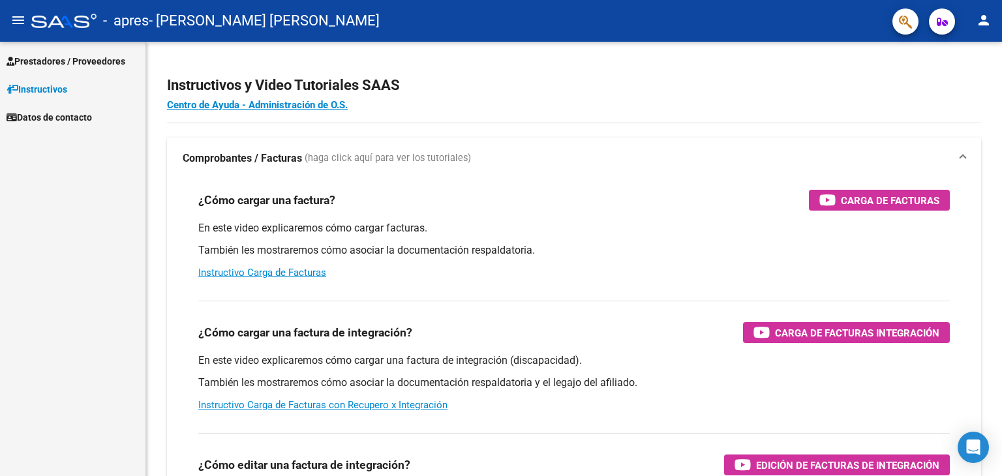
click at [63, 56] on span "Prestadores / Proveedores" at bounding box center [66, 61] width 119 height 14
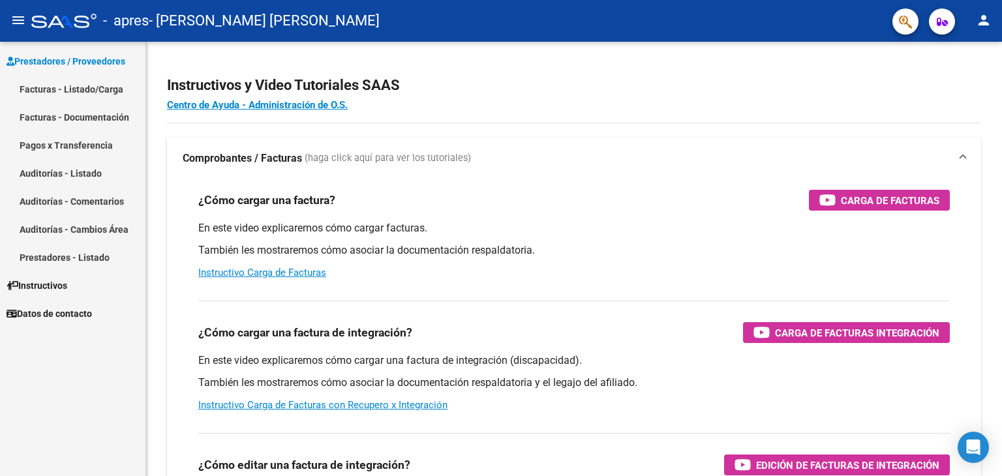
click at [65, 89] on link "Facturas - Listado/Carga" at bounding box center [72, 89] width 145 height 28
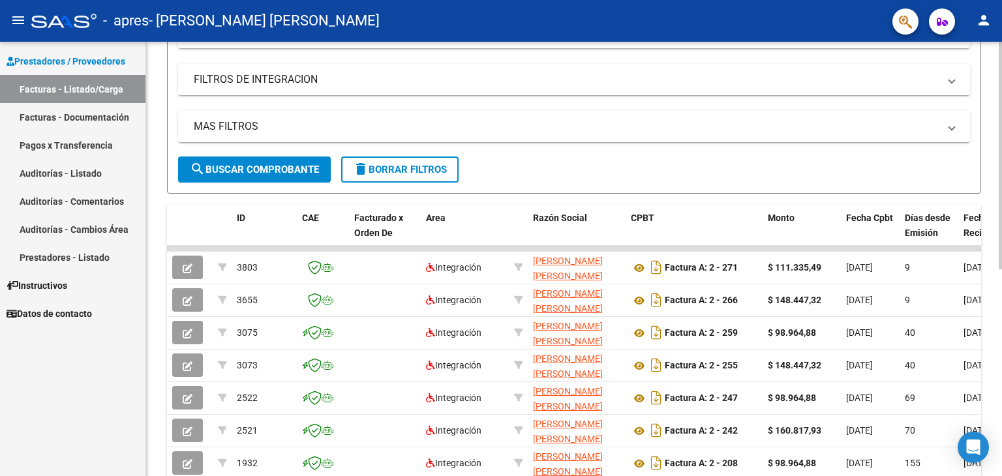
scroll to position [224, 0]
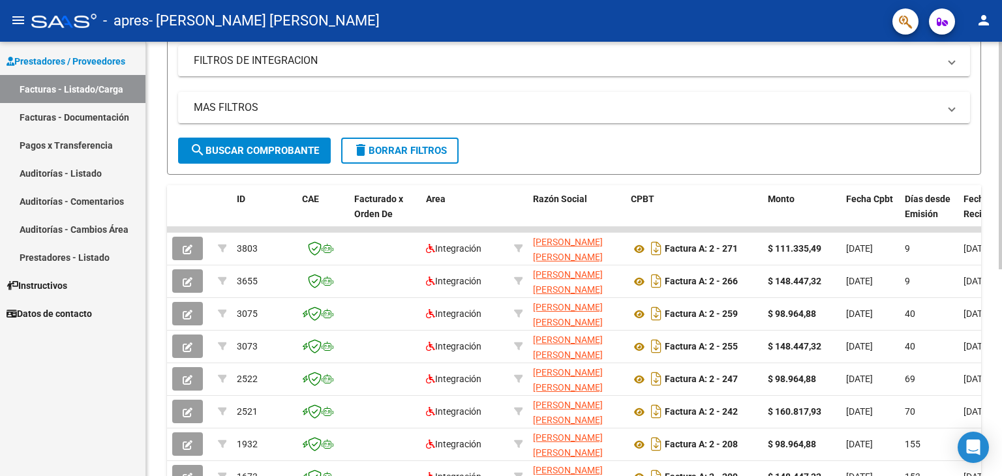
click at [1000, 344] on div at bounding box center [1000, 276] width 3 height 228
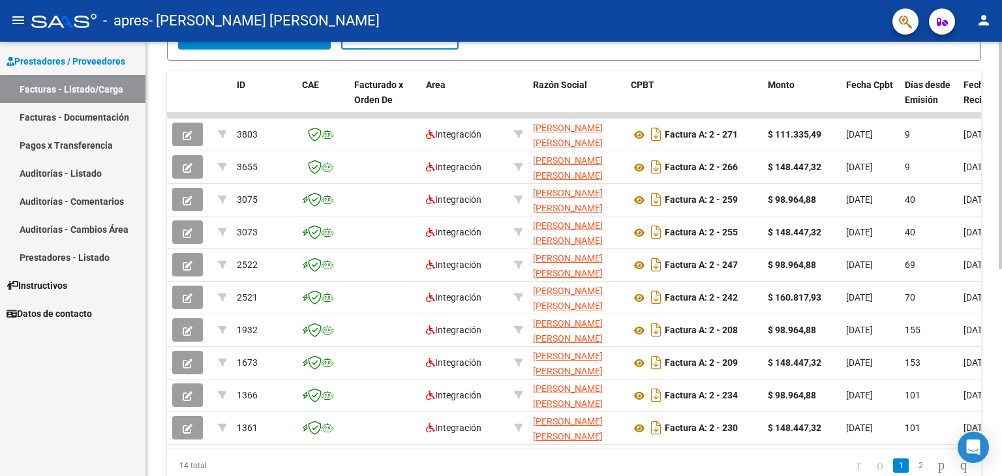
scroll to position [394, 0]
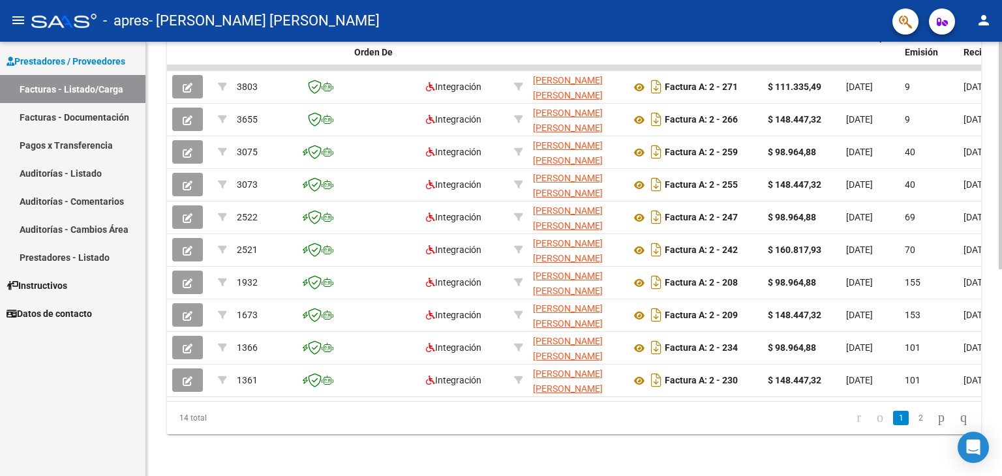
click at [995, 347] on div "Video tutorial PRESTADORES -> Listado de CPBTs Emitidos por Prestadores / Prove…" at bounding box center [575, 66] width 859 height 820
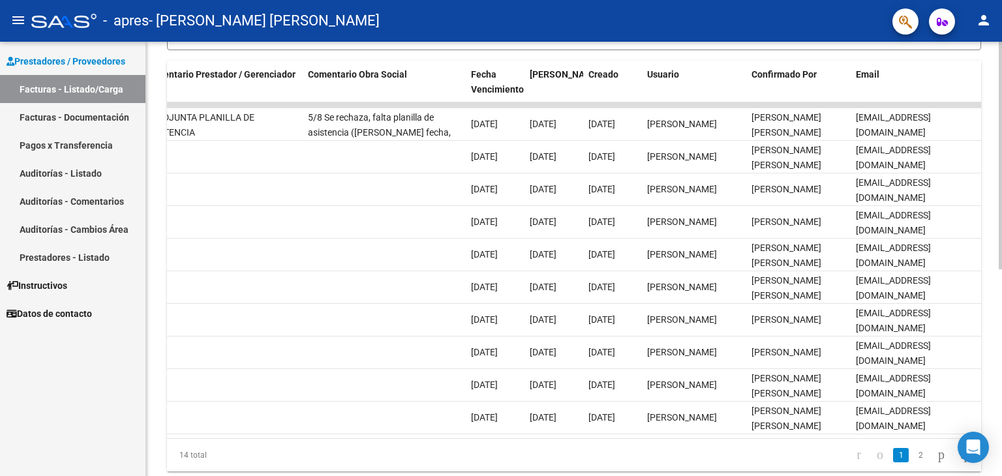
scroll to position [344, 0]
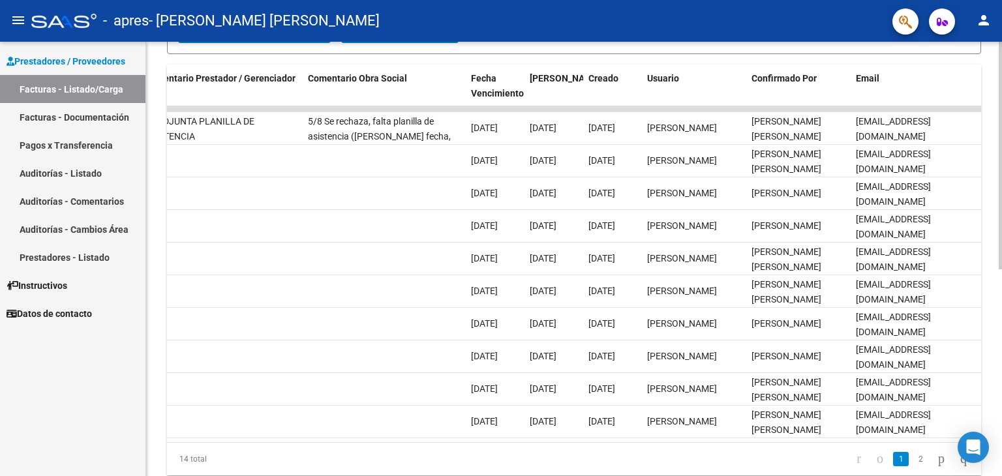
click at [1001, 241] on div at bounding box center [1000, 340] width 3 height 228
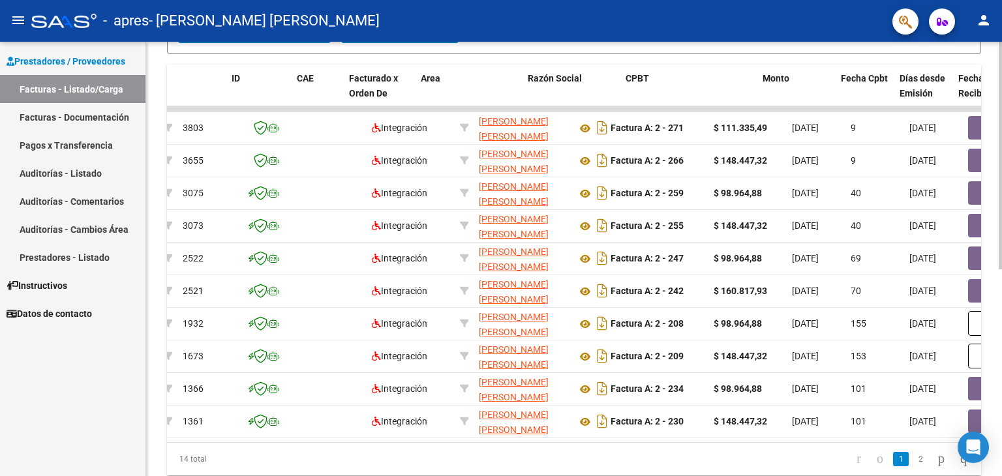
scroll to position [0, 0]
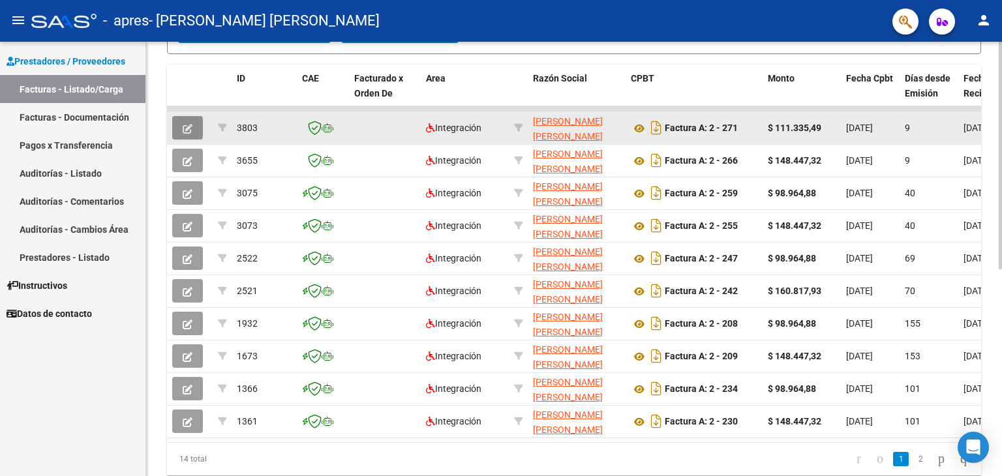
click at [191, 129] on icon "button" at bounding box center [188, 129] width 10 height 10
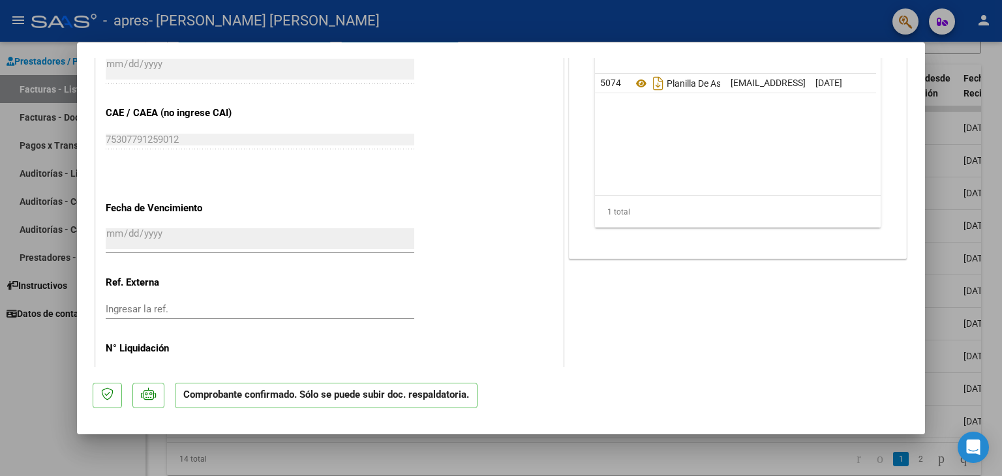
scroll to position [728, 0]
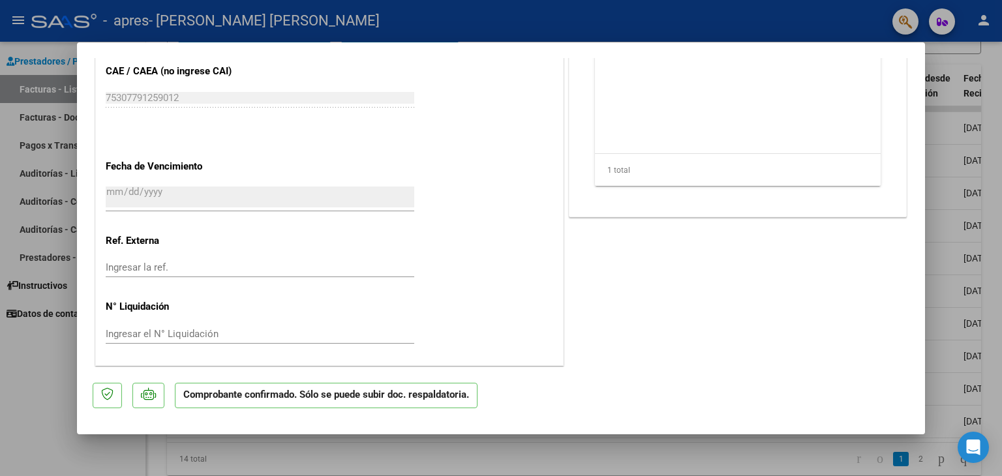
click at [954, 166] on div at bounding box center [501, 238] width 1002 height 476
type input "$ 0,00"
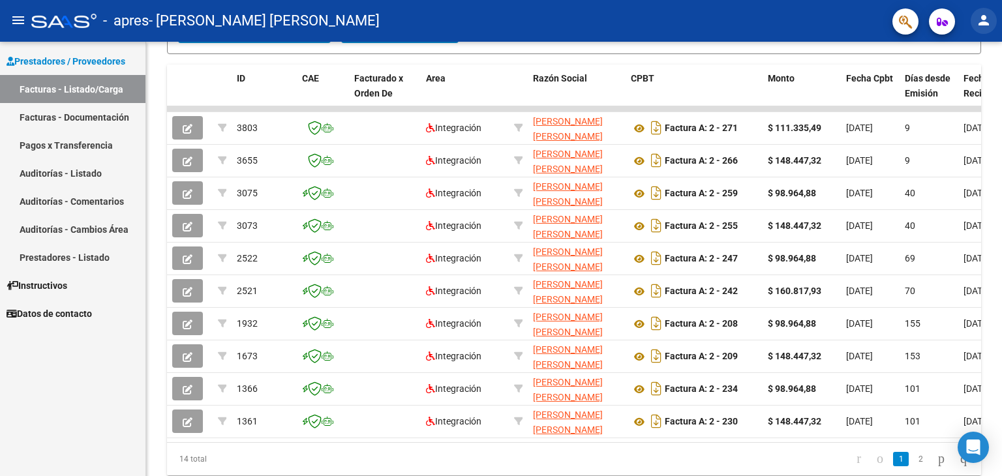
click at [984, 16] on mat-icon "person" at bounding box center [984, 20] width 16 height 16
click at [958, 79] on button "exit_to_app Salir" at bounding box center [957, 85] width 80 height 31
